Goal: Obtain resource: Download file/media

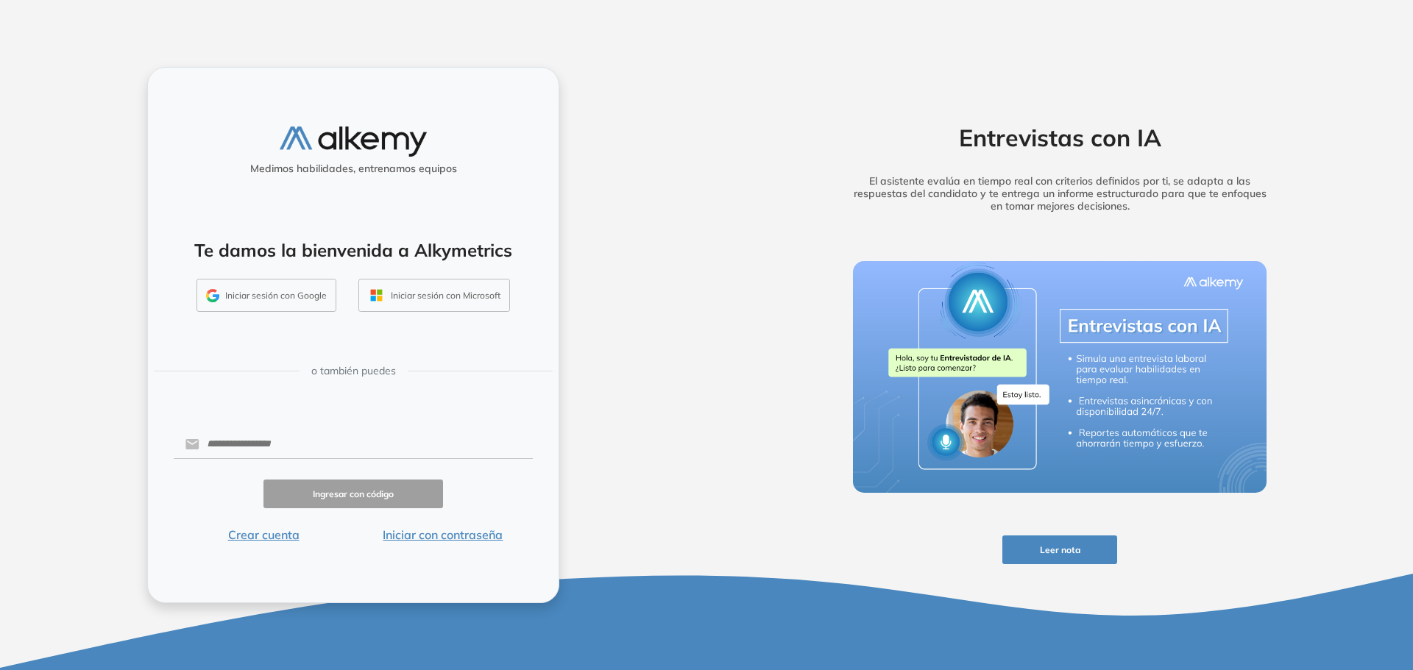
click at [452, 533] on button "Iniciar con contraseña" at bounding box center [443, 535] width 180 height 18
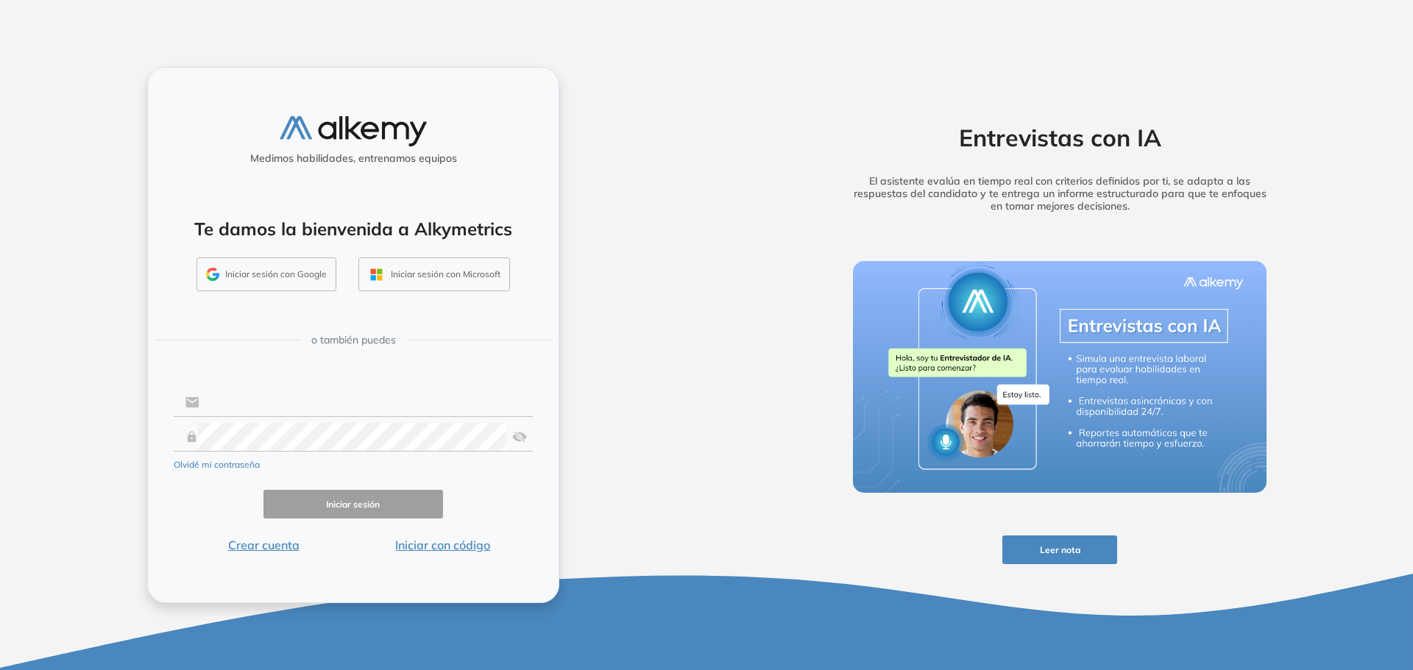
type input "**********"
click at [359, 499] on button "Iniciar sesión" at bounding box center [353, 504] width 180 height 29
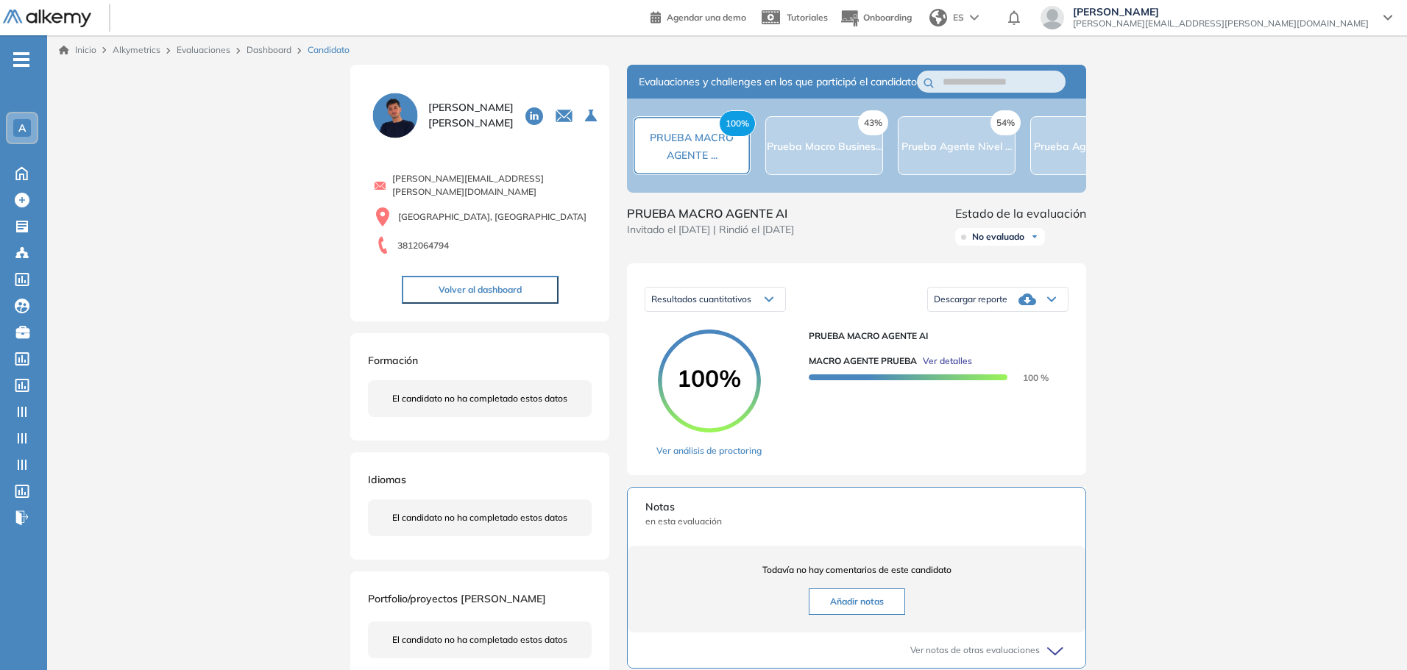
click at [979, 314] on div "Descargar reporte" at bounding box center [998, 299] width 140 height 29
click at [980, 367] on li "Descargar informe resumido" at bounding box center [990, 359] width 110 height 15
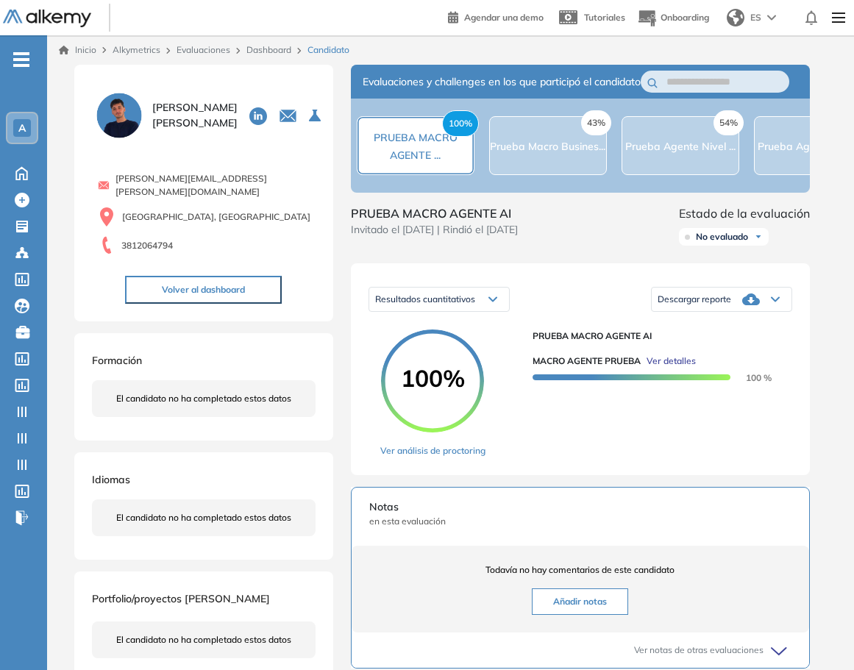
click at [739, 310] on div "Descargar reporte" at bounding box center [722, 299] width 140 height 29
click at [740, 367] on li "Descargar informe resumido" at bounding box center [714, 359] width 110 height 15
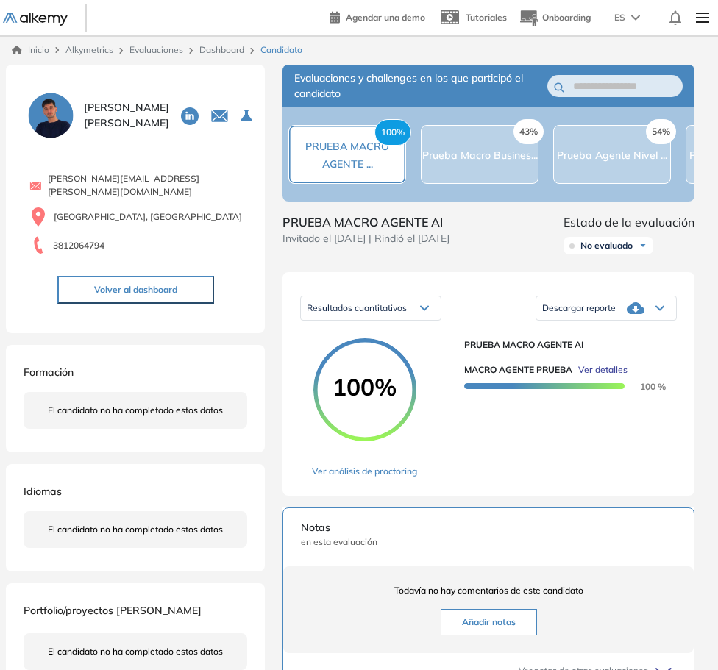
click at [563, 304] on div "Descargar reporte" at bounding box center [606, 308] width 140 height 29
click at [611, 375] on li "Descargar informe resumido" at bounding box center [598, 368] width 110 height 15
click at [621, 375] on span "Ver detalles" at bounding box center [602, 370] width 49 height 13
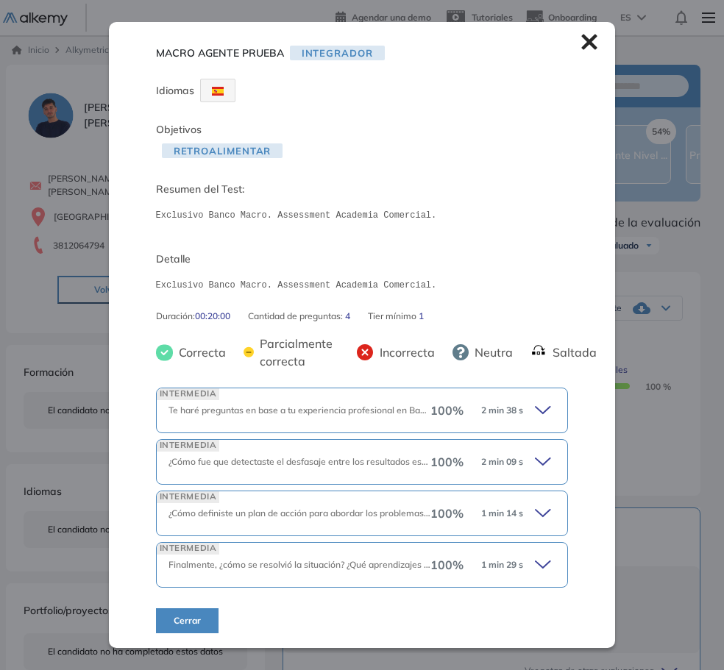
click at [618, 515] on div "MACRO AGENTE PRUEBA Integrador Idiomas Objetivos Retroalimentar Resumen del Tes…" at bounding box center [362, 520] width 724 height 910
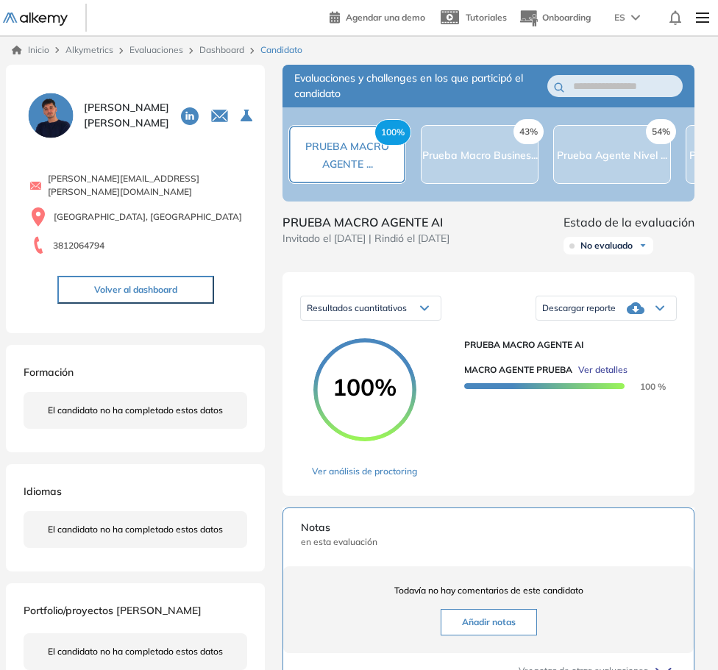
click at [628, 314] on icon at bounding box center [636, 308] width 18 height 12
click at [628, 376] on li "Descargar informe resumido" at bounding box center [598, 368] width 110 height 15
click at [375, 310] on span "Resultados cuantitativos" at bounding box center [357, 307] width 100 height 11
click at [485, 314] on div "Resultados cuantitativos Resultados cuantitativos Descargar reporte Descargar i…" at bounding box center [488, 308] width 377 height 37
click at [627, 313] on icon at bounding box center [636, 308] width 18 height 18
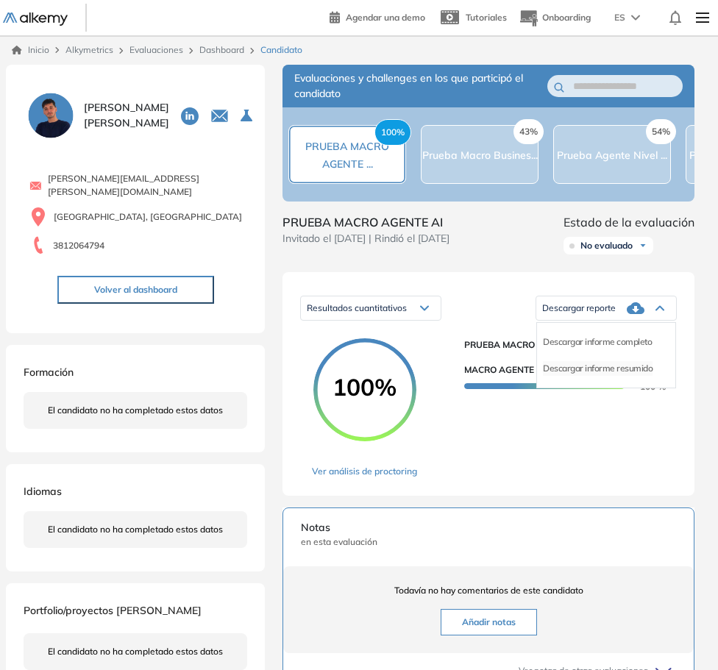
click at [632, 375] on li "Descargar informe resumido" at bounding box center [598, 368] width 110 height 15
click at [606, 311] on span "Descargar reporte" at bounding box center [579, 308] width 74 height 12
click at [594, 376] on li "Descargar informe resumido" at bounding box center [598, 368] width 110 height 15
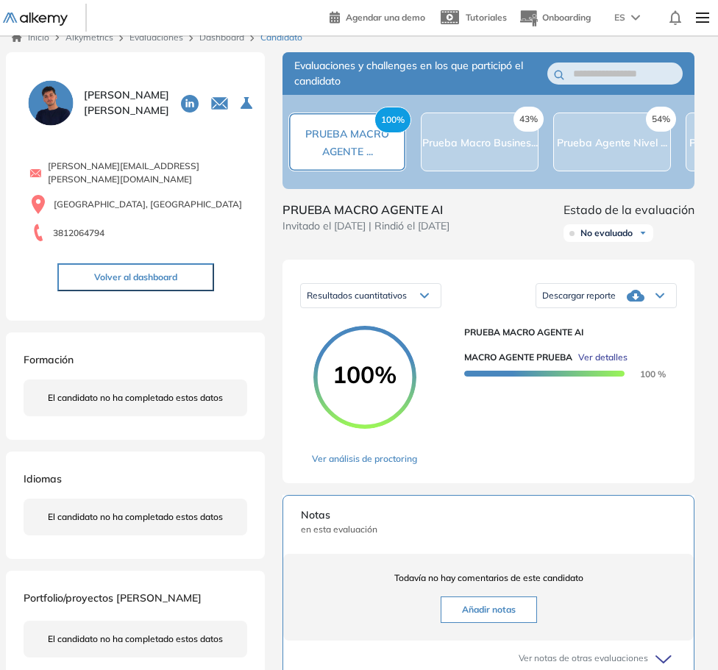
scroll to position [1, 0]
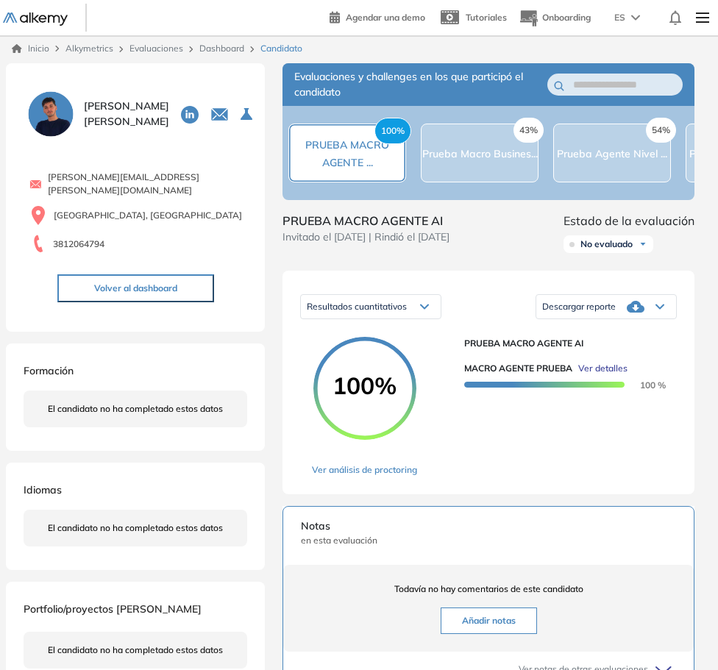
click at [622, 313] on div "Descargar reporte" at bounding box center [606, 306] width 140 height 29
click at [606, 371] on li "Descargar informe resumido" at bounding box center [598, 367] width 110 height 15
click at [647, 311] on div "Descargar reporte" at bounding box center [606, 306] width 140 height 29
click at [642, 374] on li "Descargar informe resumido" at bounding box center [598, 367] width 110 height 15
click at [466, 157] on span "Prueba Macro Busines..." at bounding box center [480, 153] width 116 height 13
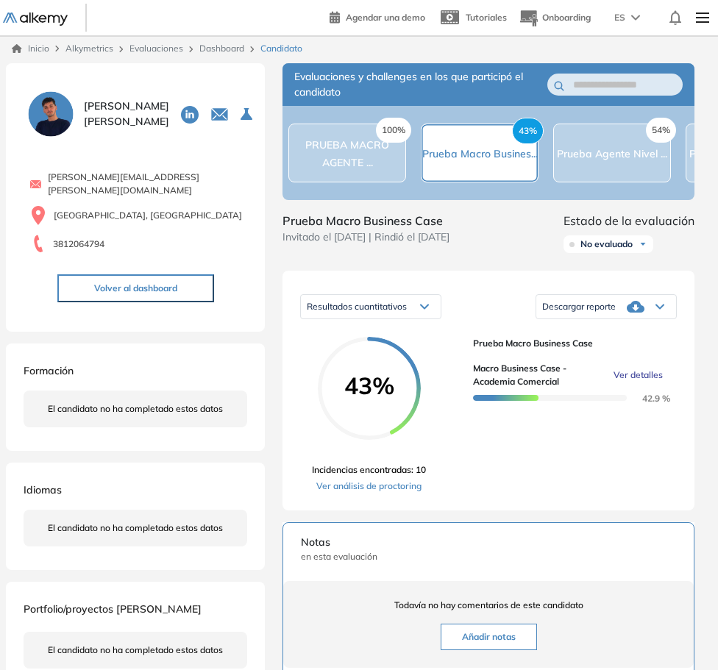
click at [626, 319] on div "Descargar reporte" at bounding box center [606, 306] width 140 height 29
click at [567, 499] on div "Resultados cuantitativos Resultados cuantitativos Descargar reporte Descargar i…" at bounding box center [489, 391] width 412 height 240
click at [623, 322] on div "Descargar reporte" at bounding box center [606, 306] width 140 height 29
click at [603, 368] on li "Descargar informe resumido" at bounding box center [598, 367] width 110 height 15
click at [590, 168] on div "54% Prueba Agente Nivel ..." at bounding box center [612, 153] width 118 height 59
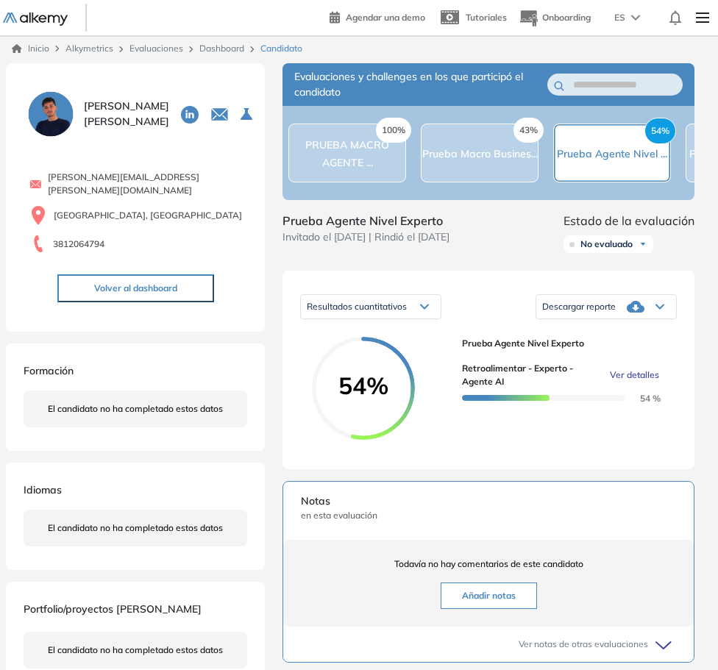
click at [649, 322] on div "Descargar reporte" at bounding box center [606, 306] width 140 height 29
click at [595, 444] on div "Prueba Agente [PERSON_NAME] Experto Retroalimentar - Experto - Agente AI Ver de…" at bounding box center [563, 394] width 203 height 115
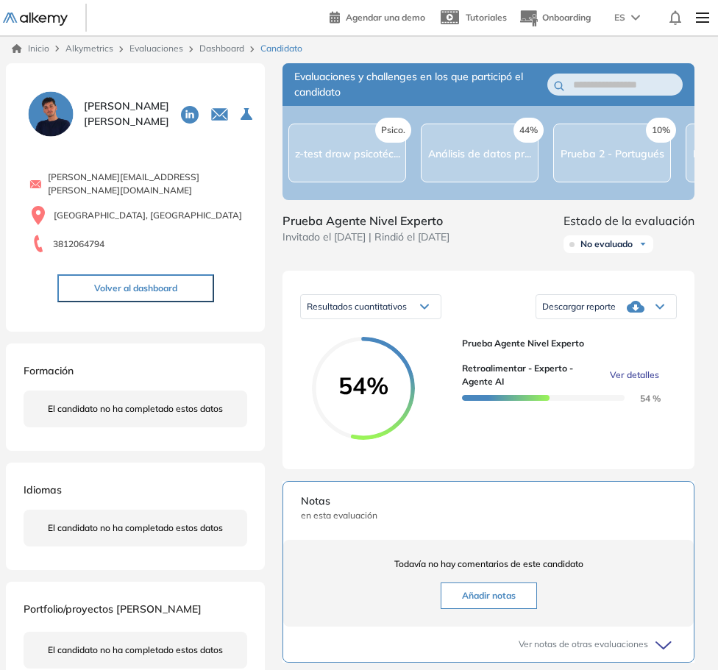
scroll to position [0, 1688]
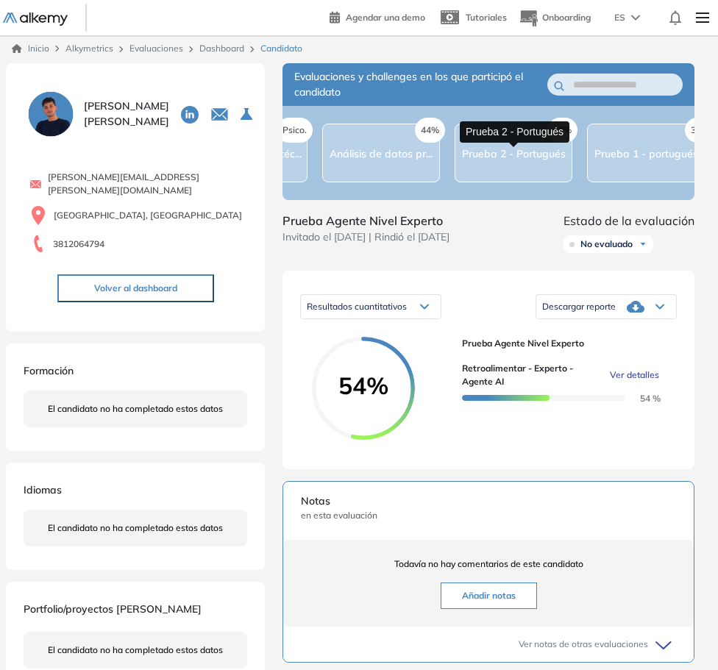
click at [511, 157] on span "Prueba 2 - Portugués" at bounding box center [514, 153] width 104 height 13
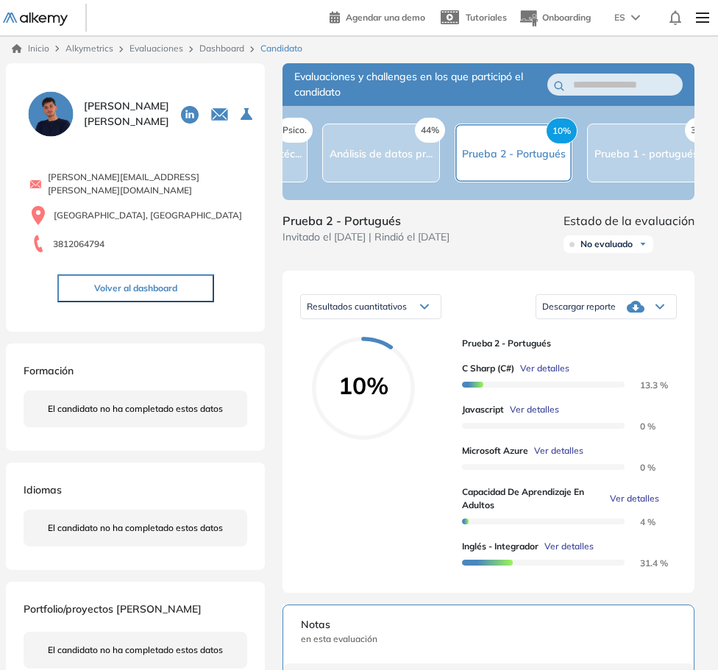
click at [628, 316] on icon at bounding box center [636, 307] width 18 height 18
click at [619, 375] on li "Descargar informe resumido" at bounding box center [598, 367] width 110 height 15
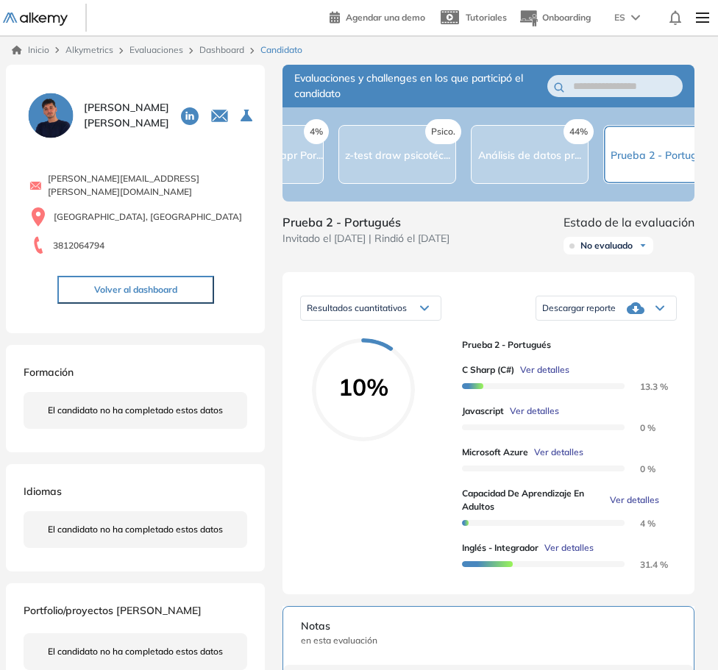
scroll to position [0, 1473]
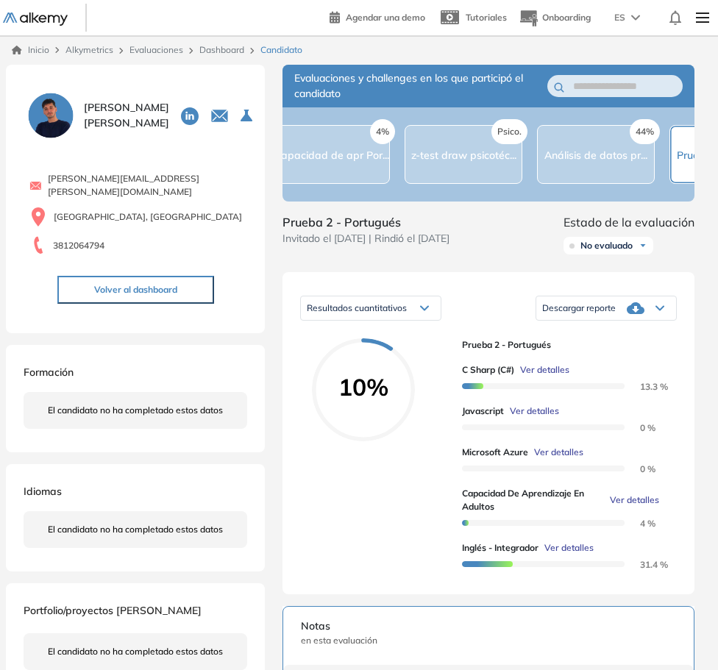
click at [433, 141] on div "Psico. z-test draw psicotéc..." at bounding box center [464, 154] width 118 height 59
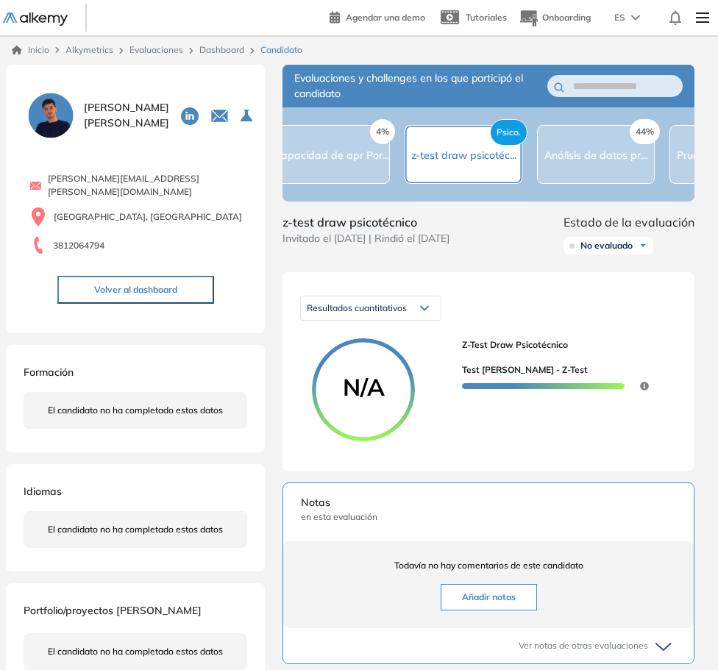
click at [639, 324] on div "Resultados cuantitativos Resultados cuantitativos" at bounding box center [488, 308] width 377 height 37
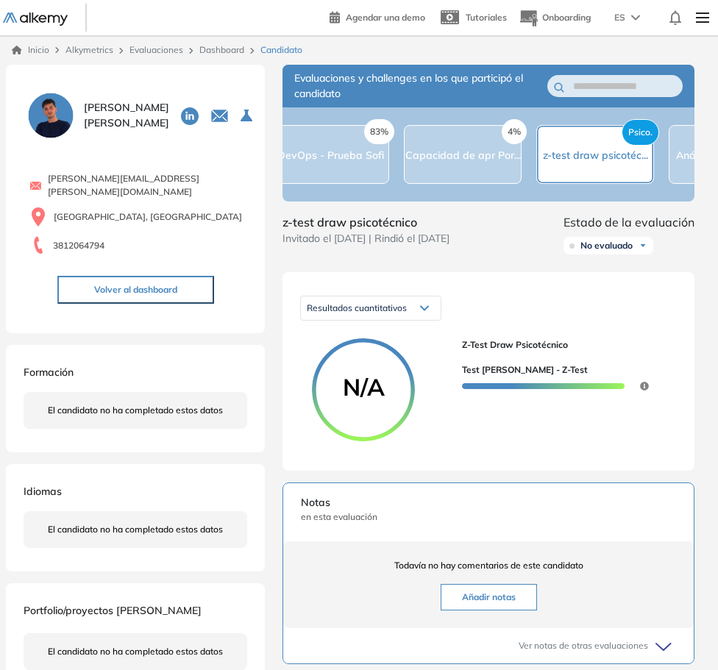
scroll to position [0, 1324]
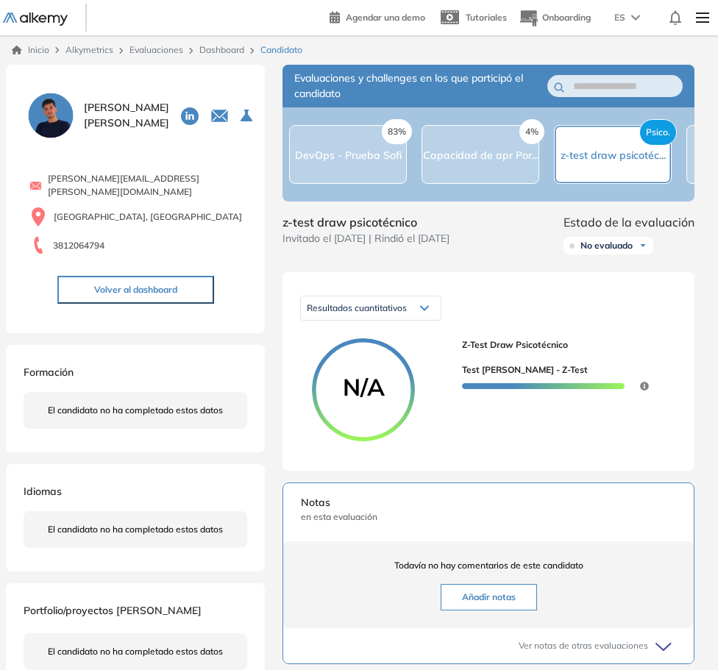
click at [472, 166] on div "4% Capacidad de apr Por..." at bounding box center [481, 154] width 118 height 59
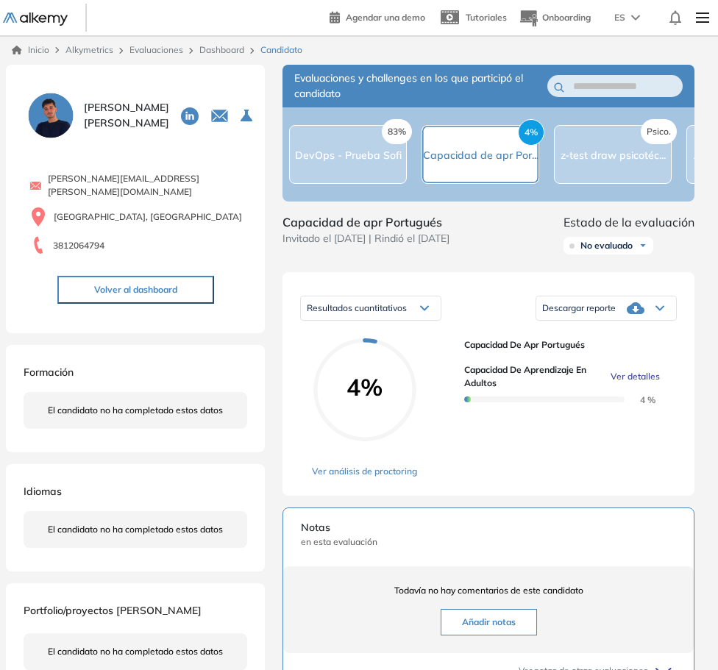
click at [648, 310] on div "Descargar reporte" at bounding box center [606, 308] width 140 height 29
click at [628, 372] on li "Descargar informe resumido" at bounding box center [598, 368] width 110 height 15
click at [344, 202] on div "100% PRUEBA MACRO AGENTE ... 43% [PERSON_NAME]... 54% [DEMOGRAPHIC_DATA] Agente…" at bounding box center [489, 154] width 412 height 94
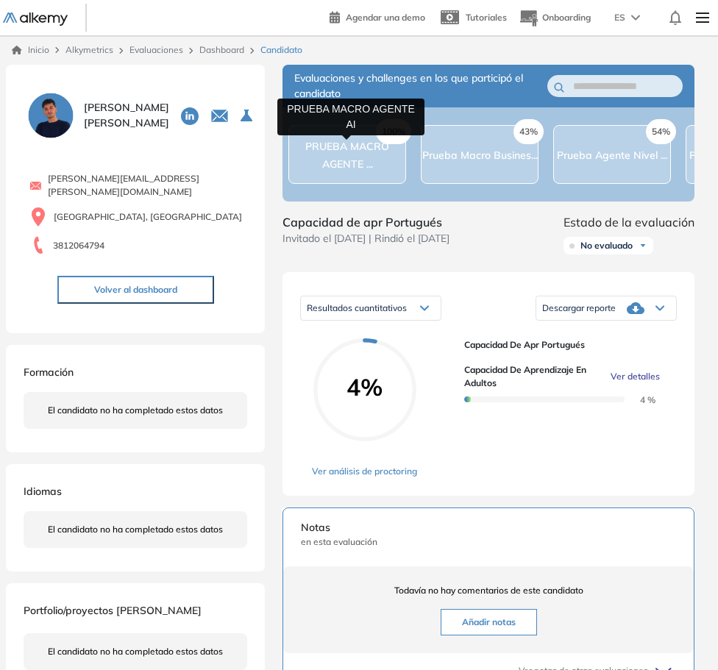
click at [334, 160] on span "PRUEBA MACRO AGENTE ..." at bounding box center [347, 155] width 84 height 31
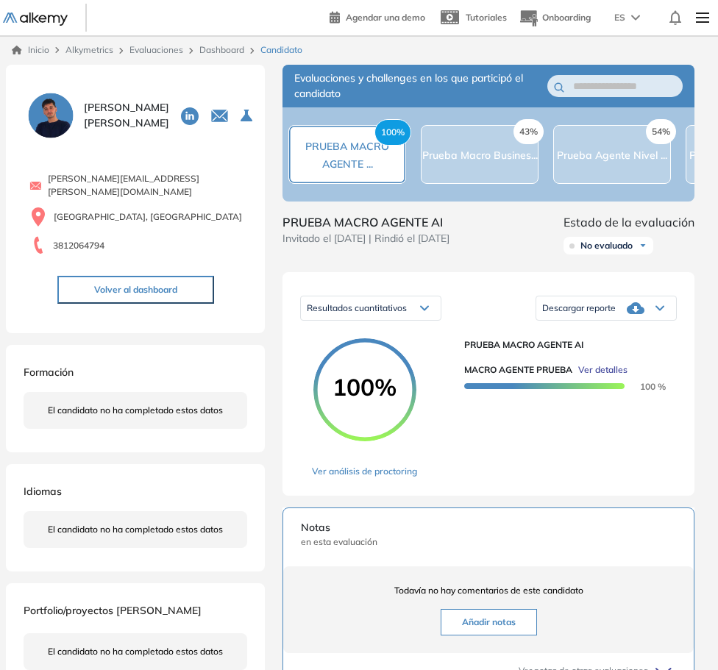
click at [611, 364] on div "MACRO AGENTE PRUEBA Ver detalles 100 %" at bounding box center [564, 372] width 201 height 41
click at [612, 375] on span "Ver detalles" at bounding box center [602, 370] width 49 height 13
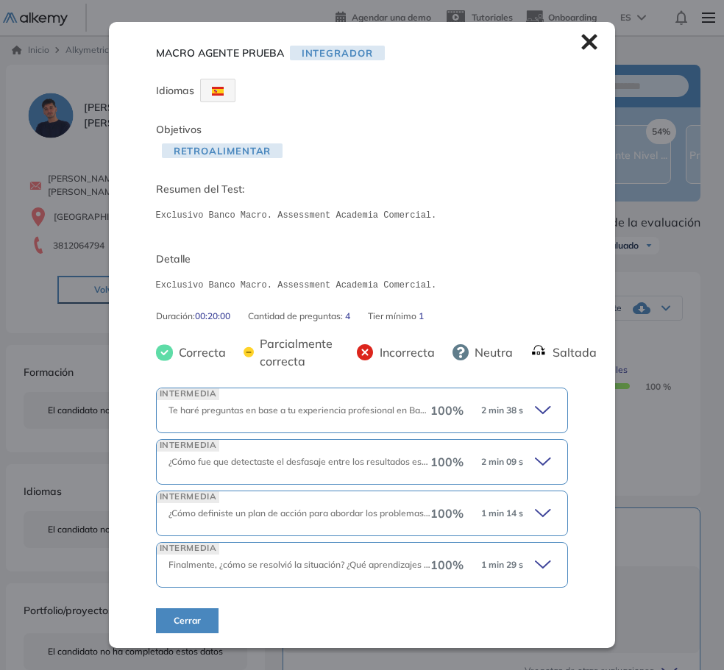
click at [644, 491] on div "MACRO AGENTE PRUEBA Integrador Idiomas Objetivos Retroalimentar Resumen del Tes…" at bounding box center [362, 520] width 724 height 910
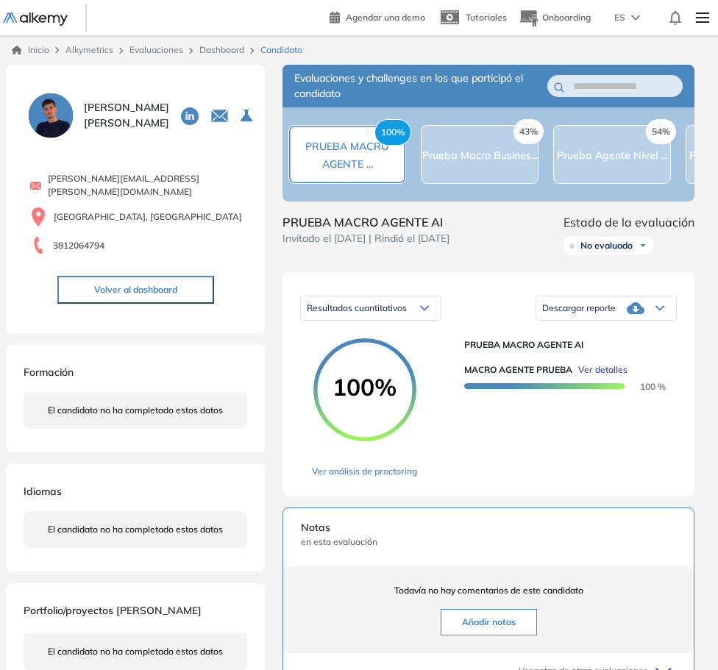
click at [481, 167] on div "43% Prueba Macro Busines..." at bounding box center [480, 154] width 118 height 59
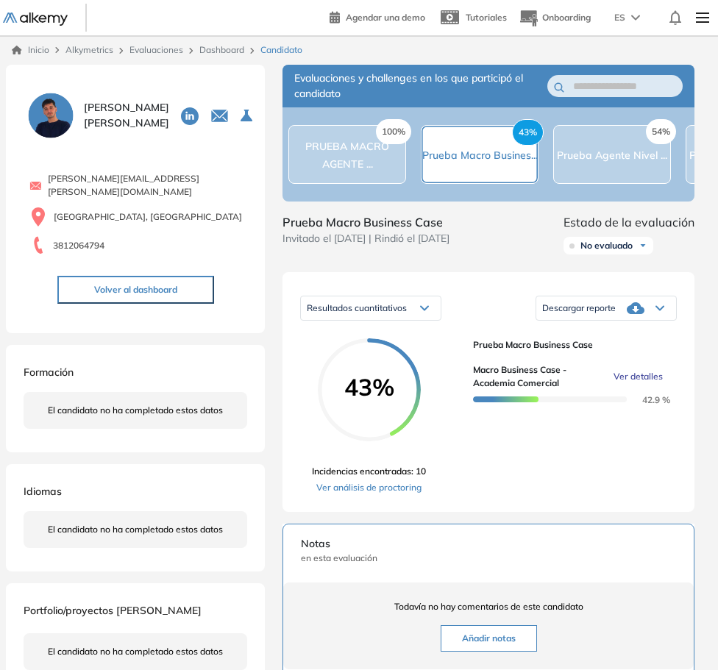
click at [320, 165] on div "100% PRUEBA MACRO AGENTE ..." at bounding box center [347, 154] width 116 height 35
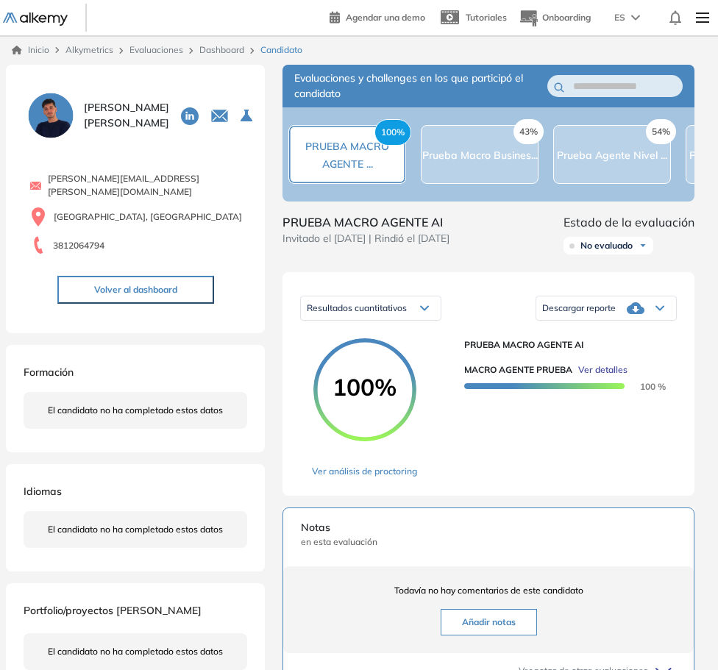
click at [609, 314] on span "Descargar reporte" at bounding box center [579, 308] width 74 height 12
click at [612, 372] on li "Descargar informe resumido" at bounding box center [598, 368] width 110 height 15
click at [612, 311] on span "Descargar reporte" at bounding box center [579, 308] width 74 height 12
click at [604, 376] on li "Descargar informe resumido" at bounding box center [598, 368] width 110 height 15
click at [632, 314] on icon at bounding box center [636, 308] width 18 height 12
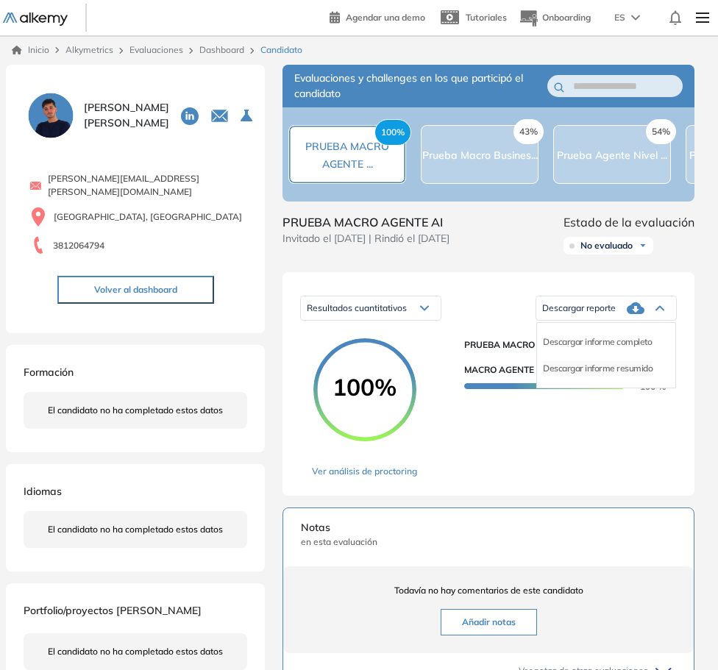
click at [628, 376] on li "Descargar informe resumido" at bounding box center [598, 368] width 110 height 15
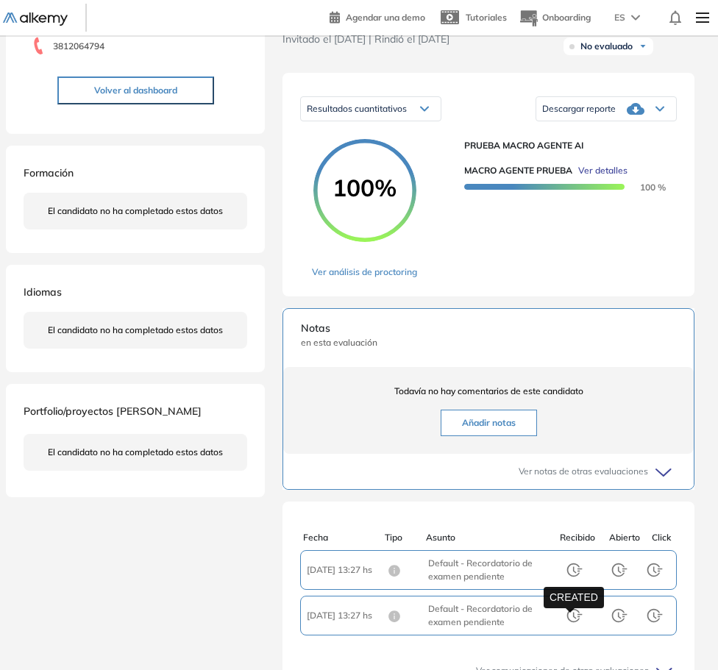
scroll to position [1, 0]
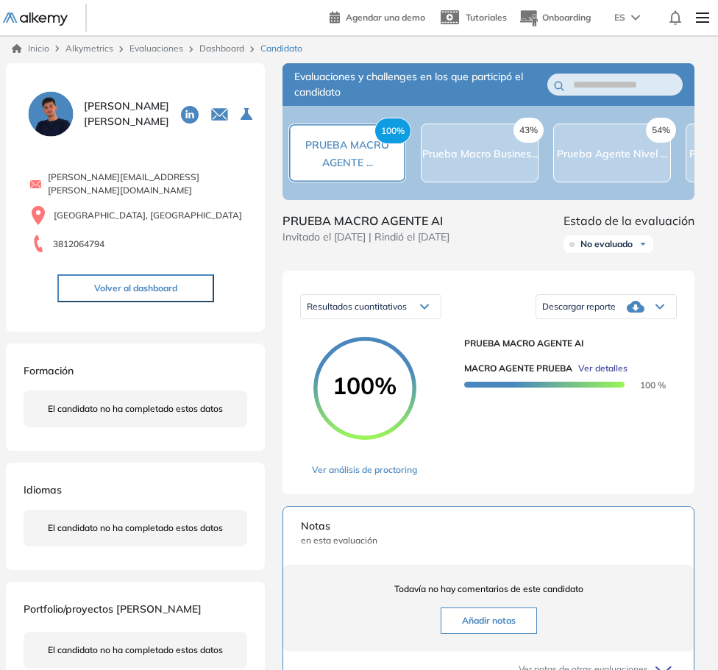
click at [616, 313] on span "Descargar reporte" at bounding box center [579, 307] width 74 height 12
click at [621, 375] on li "Descargar informe resumido" at bounding box center [598, 367] width 110 height 15
click at [598, 319] on div "Descargar reporte" at bounding box center [606, 306] width 140 height 29
click at [586, 375] on li "Descargar informe resumido" at bounding box center [598, 367] width 110 height 15
click at [35, 325] on div "[PERSON_NAME] 0 . Operador 1 . Cobranza telefónica 2 . Operativo 3 . Elevate 4 …" at bounding box center [135, 379] width 259 height 632
